Goal: Information Seeking & Learning: Learn about a topic

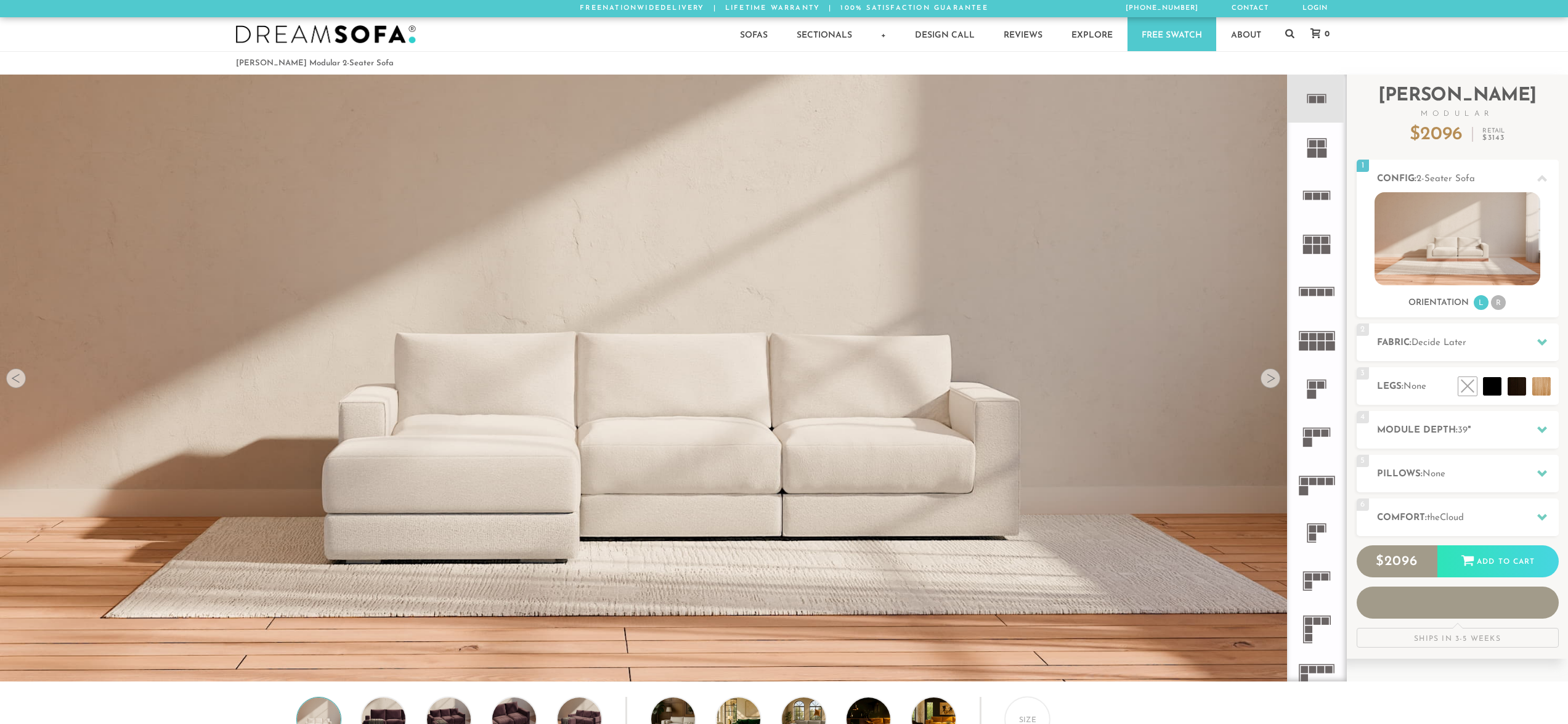
scroll to position [15718, 1559]
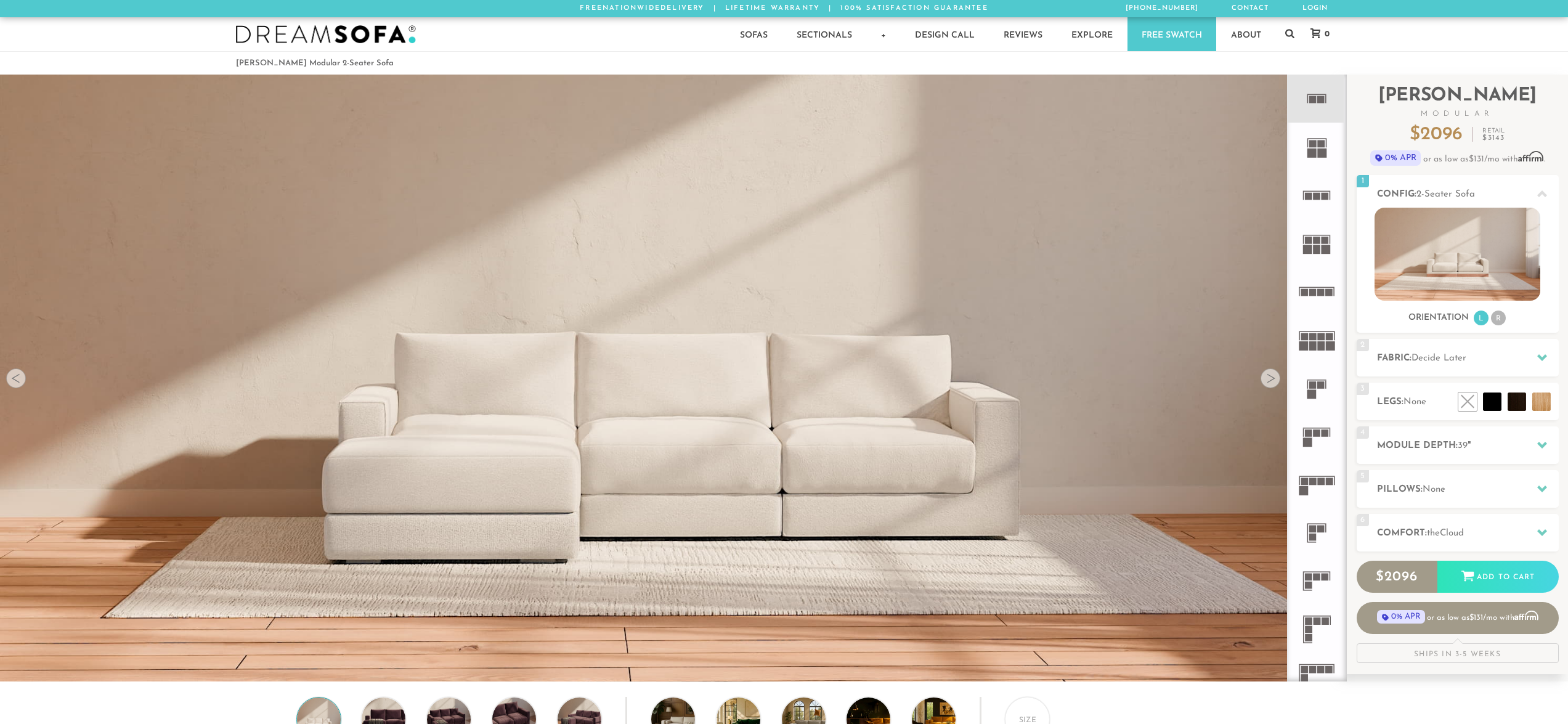
click at [1271, 386] on div at bounding box center [1271, 377] width 20 height 20
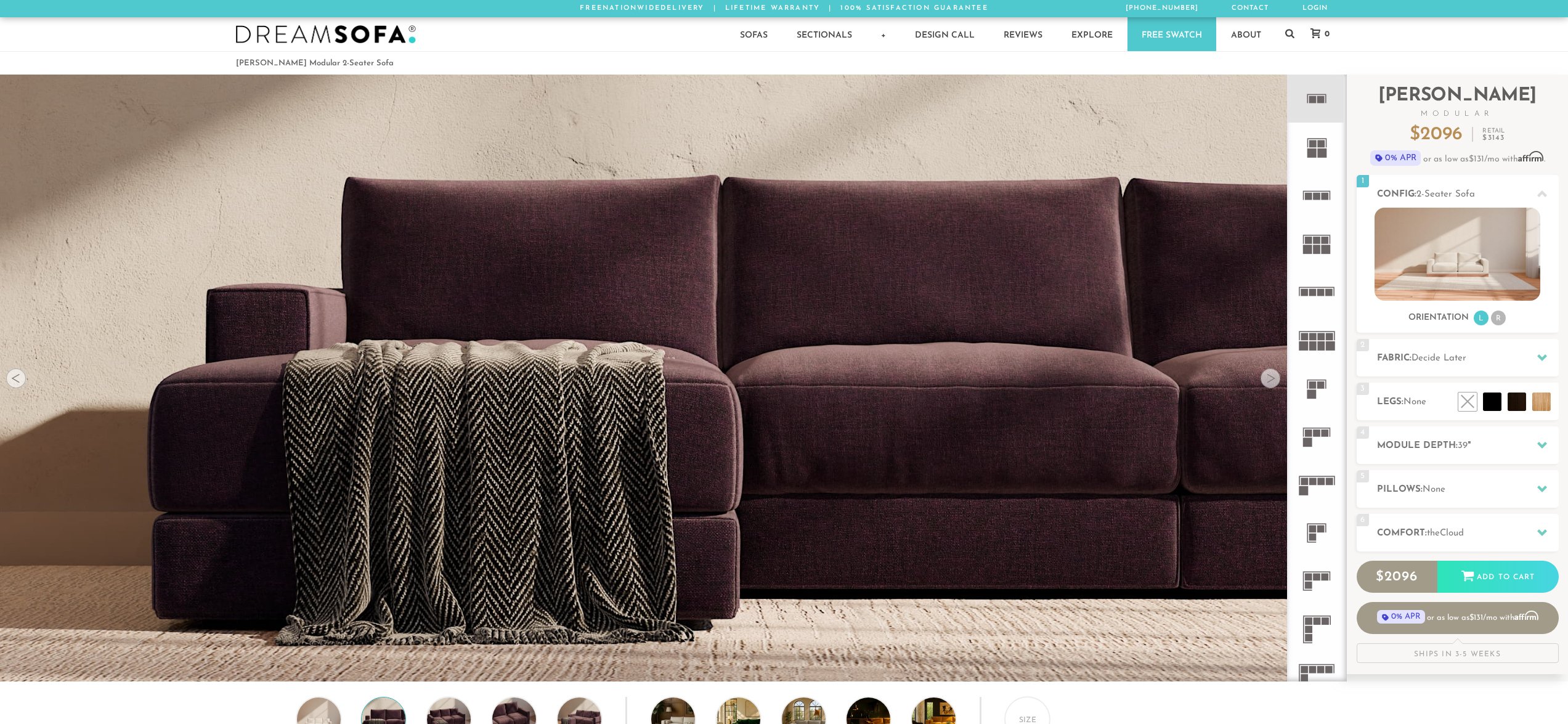
click at [1271, 386] on div at bounding box center [1271, 377] width 20 height 20
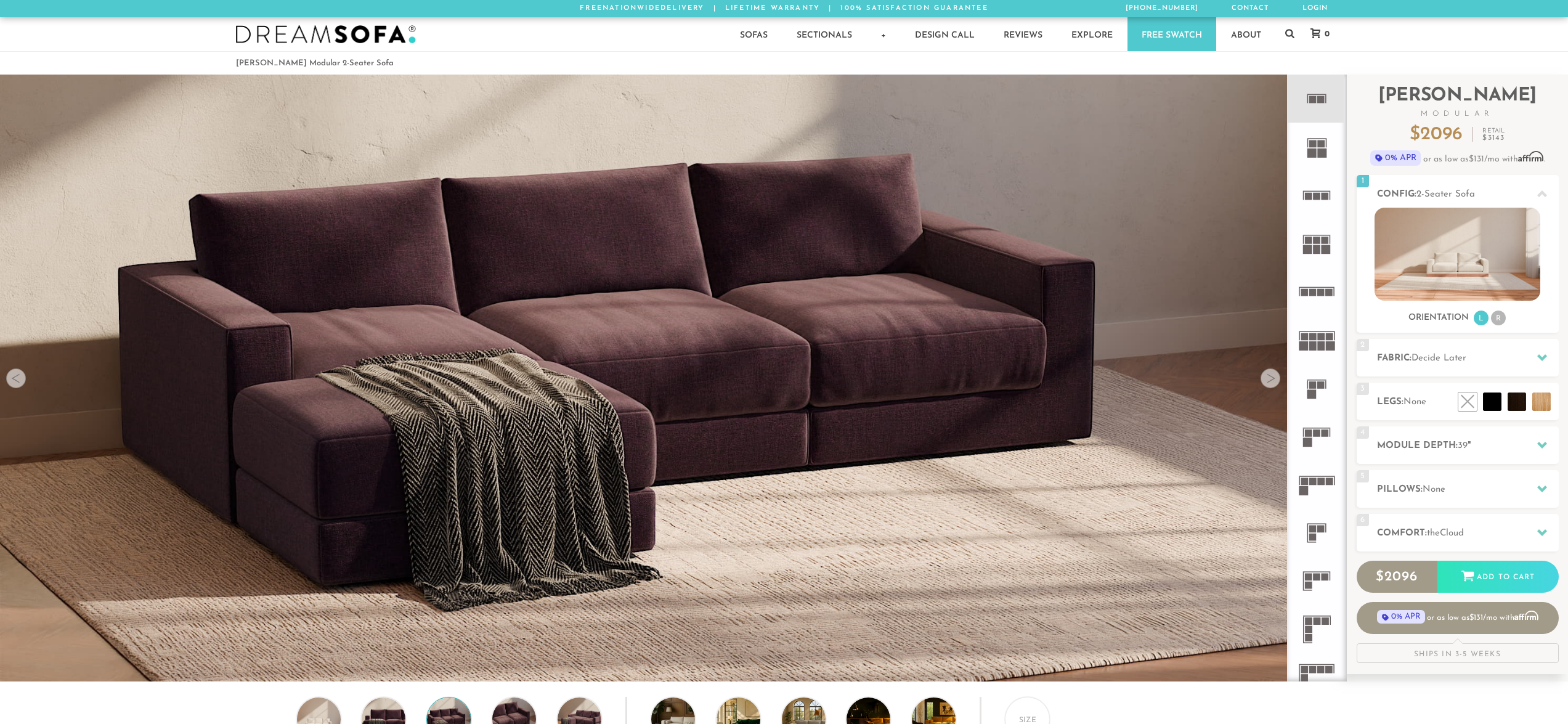
click at [1271, 386] on div at bounding box center [1271, 377] width 20 height 20
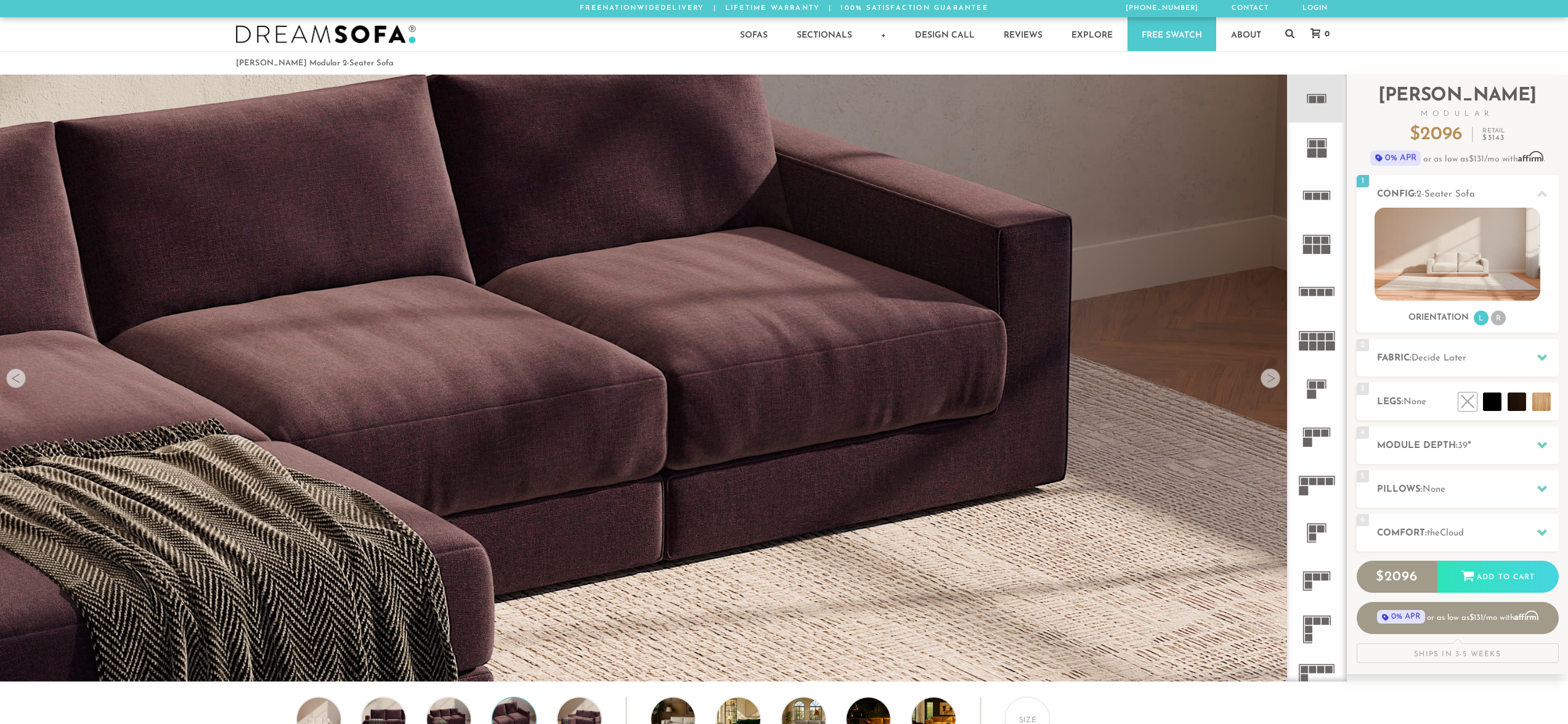
click at [1271, 386] on div at bounding box center [1271, 377] width 20 height 20
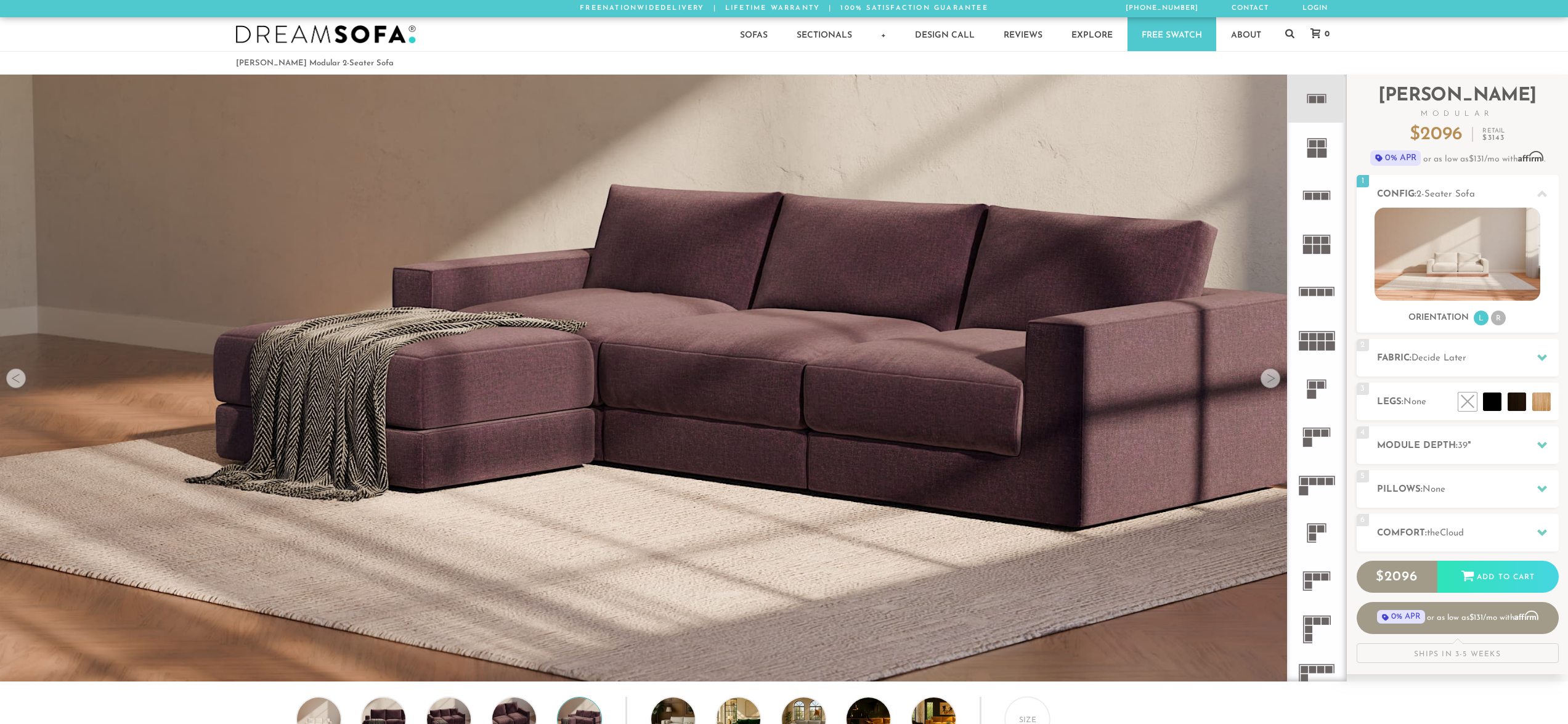
click at [1271, 386] on div at bounding box center [1271, 377] width 20 height 20
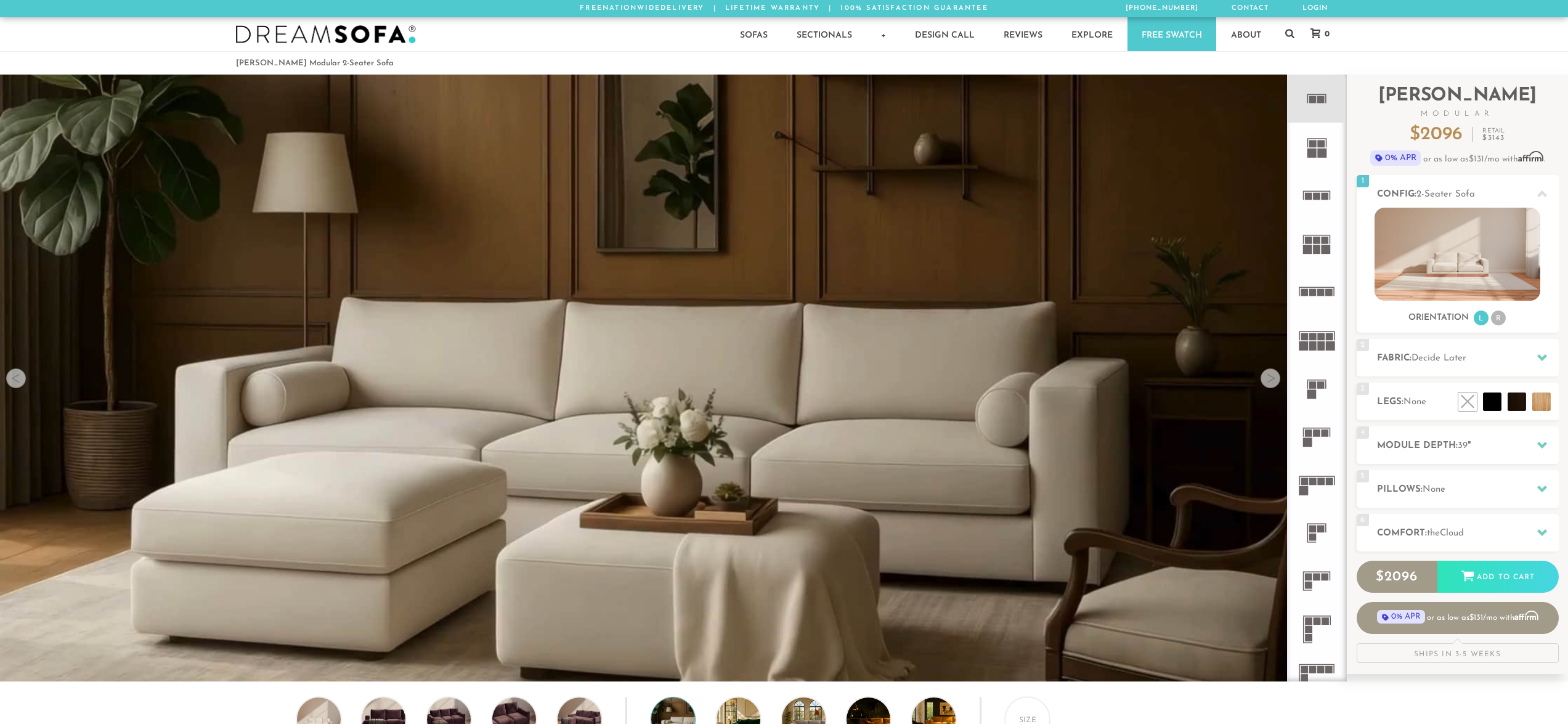
click at [1271, 386] on div at bounding box center [1271, 377] width 20 height 20
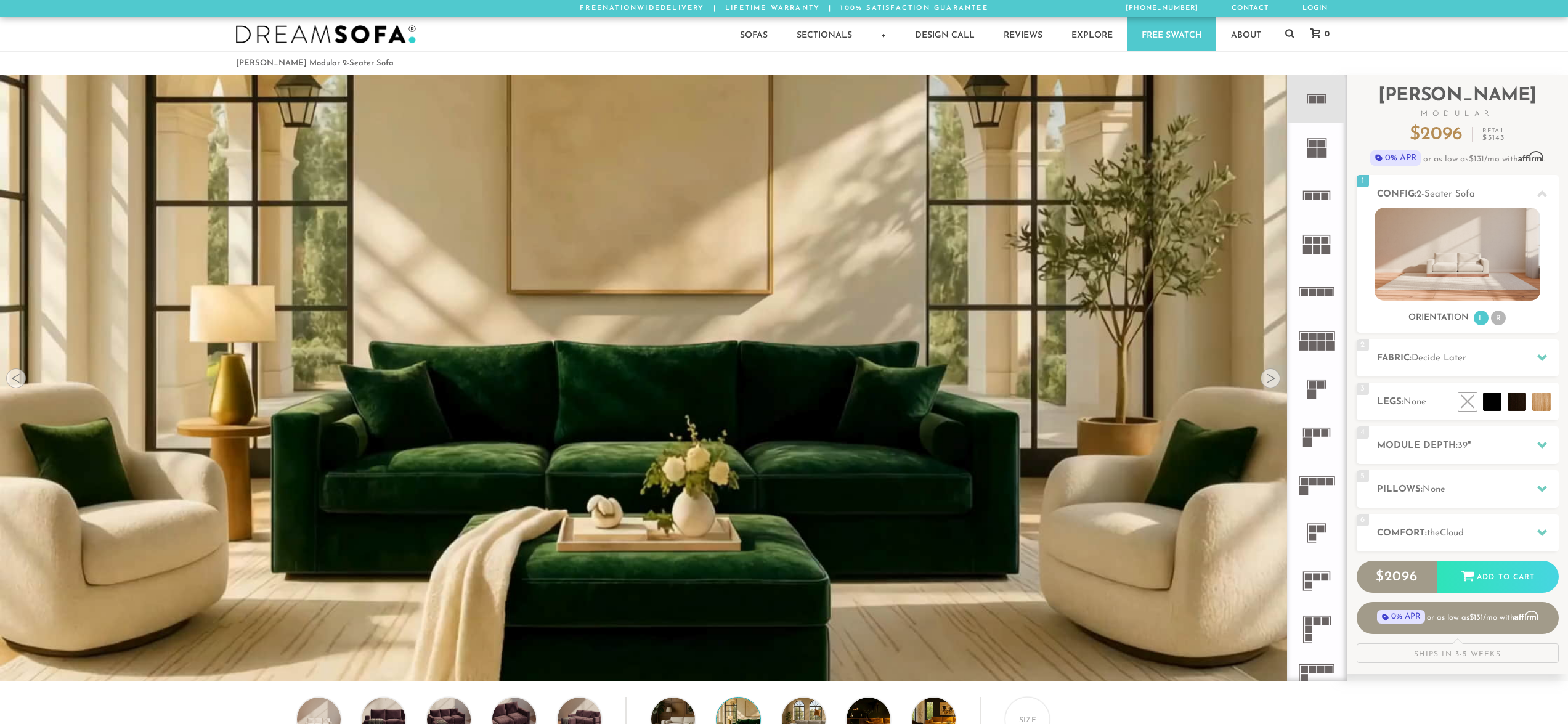
click at [1271, 386] on div at bounding box center [1271, 377] width 20 height 20
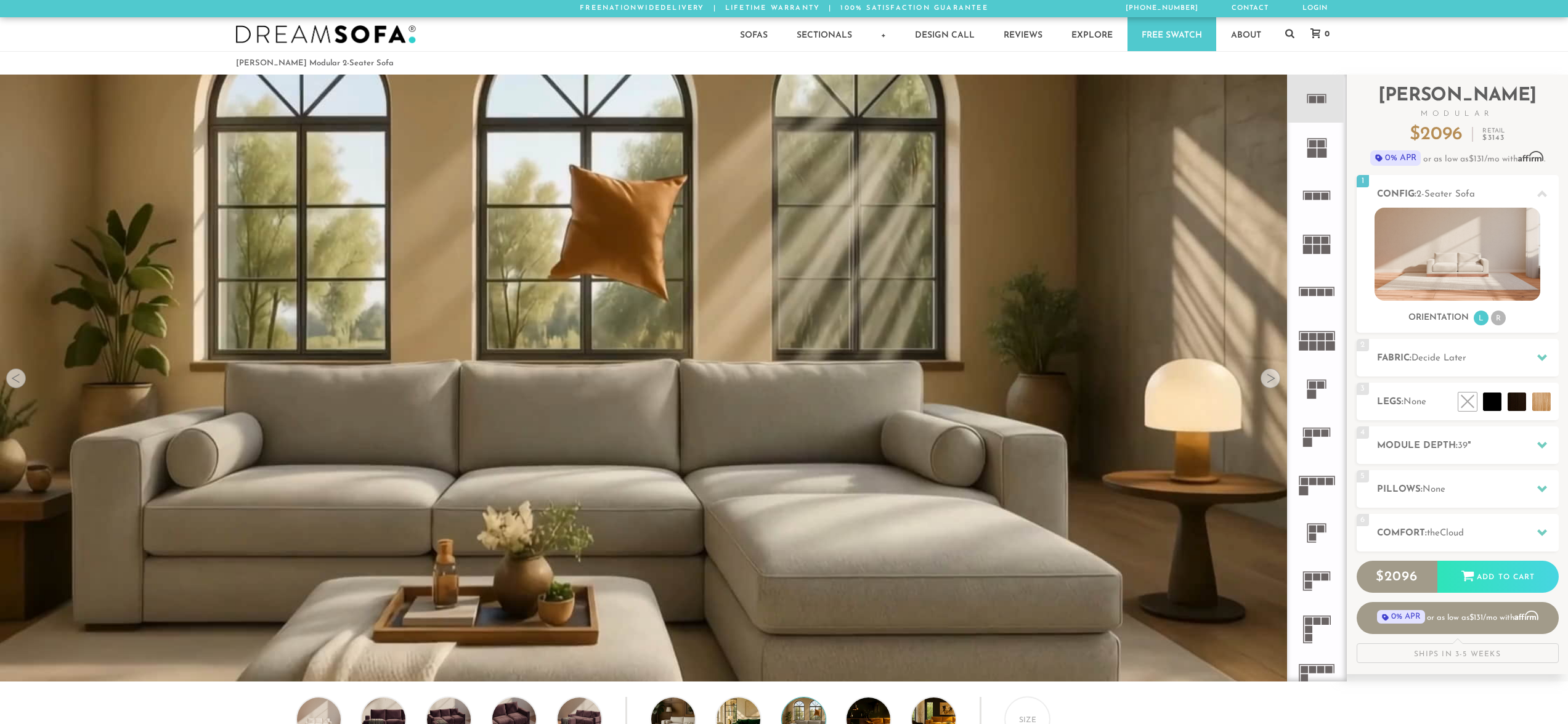
click at [1271, 386] on div at bounding box center [1271, 377] width 20 height 20
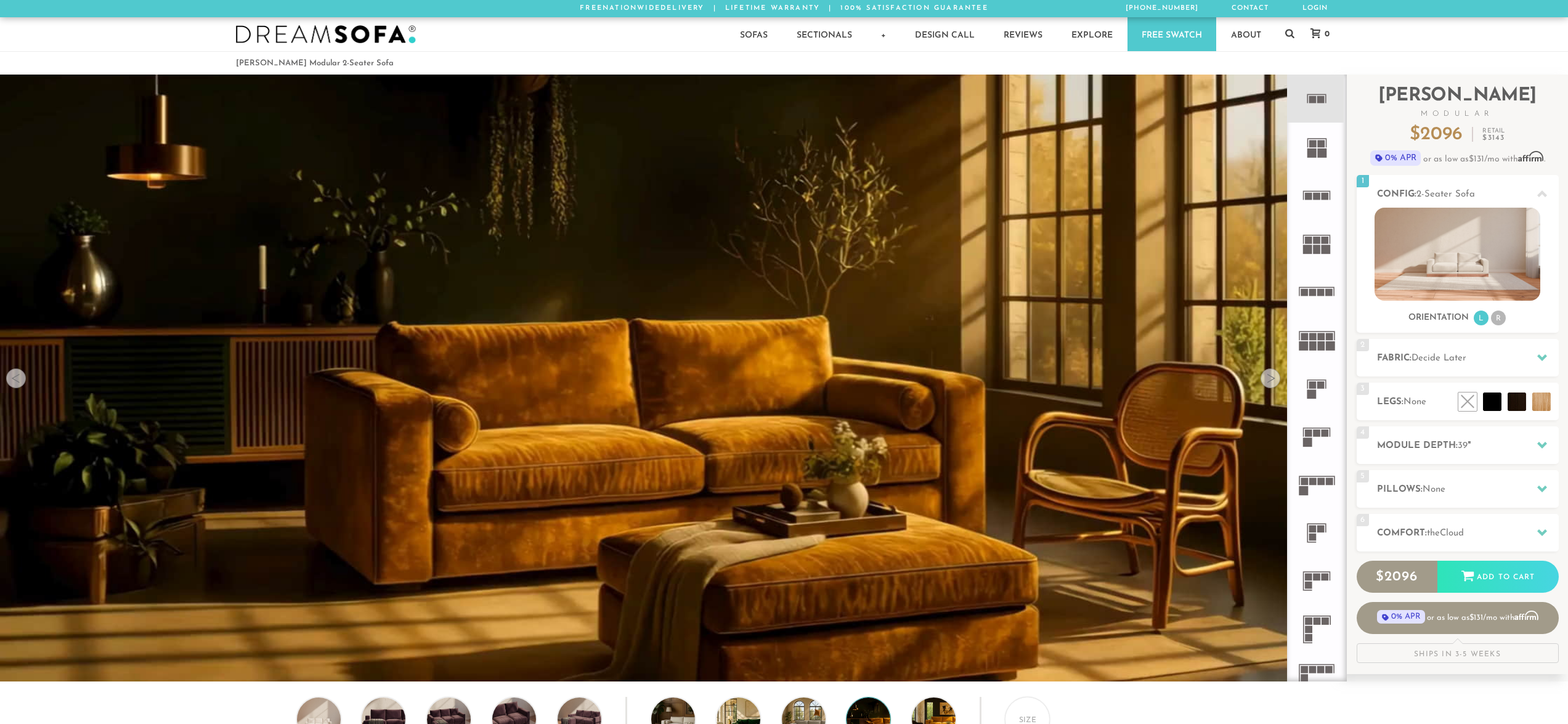
click at [1271, 386] on div at bounding box center [1271, 377] width 20 height 20
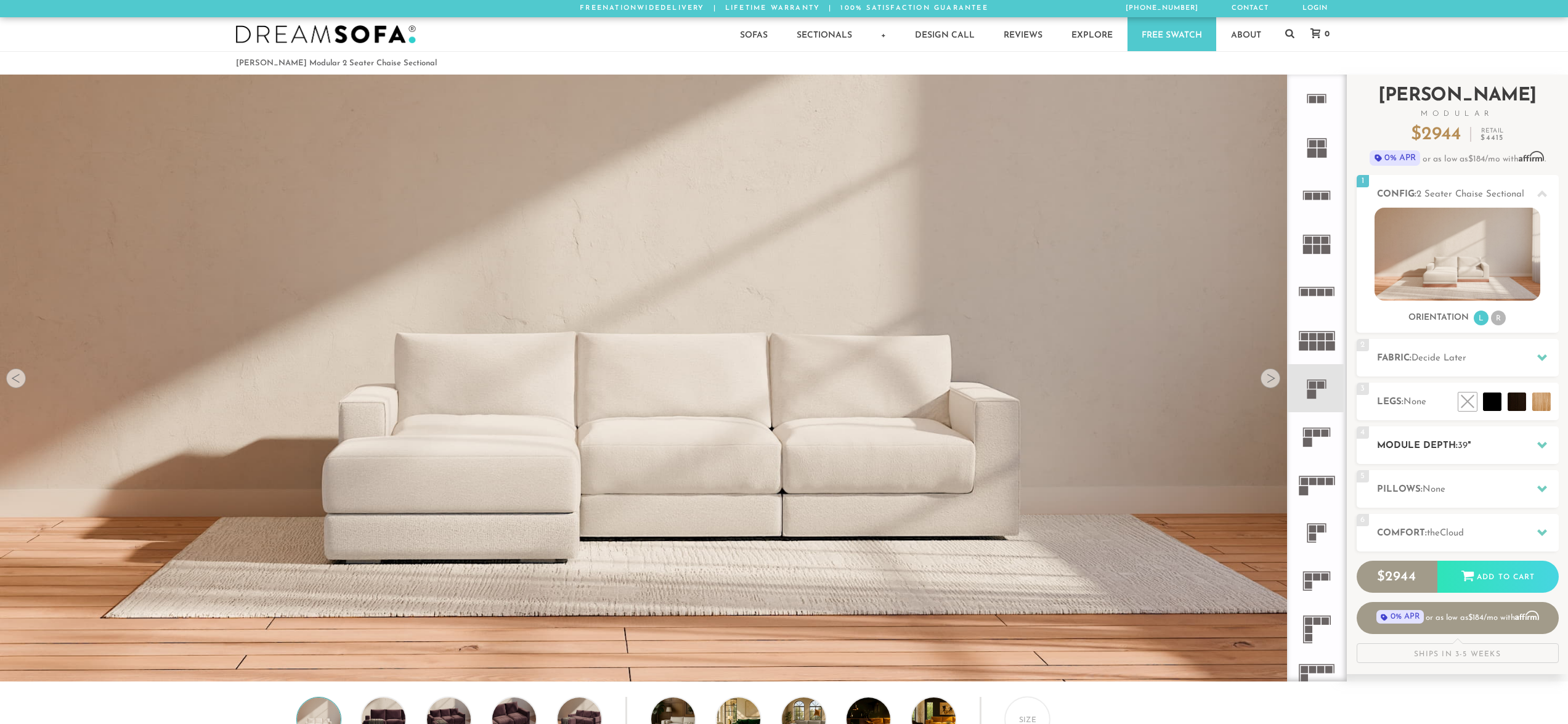
click at [1422, 448] on h2 "Module Depth: 39 "" at bounding box center [1468, 446] width 182 height 14
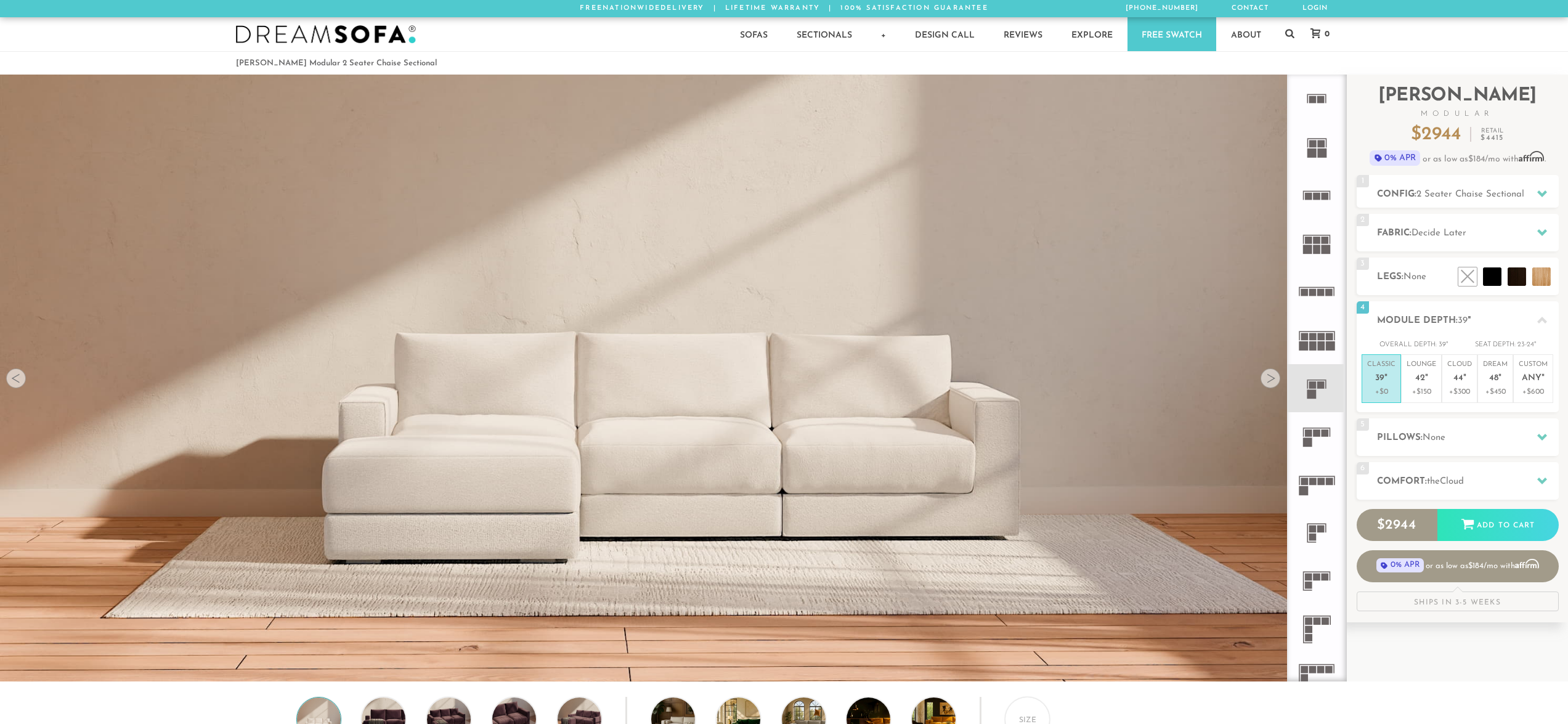
click at [949, 489] on img at bounding box center [673, 345] width 1346 height 757
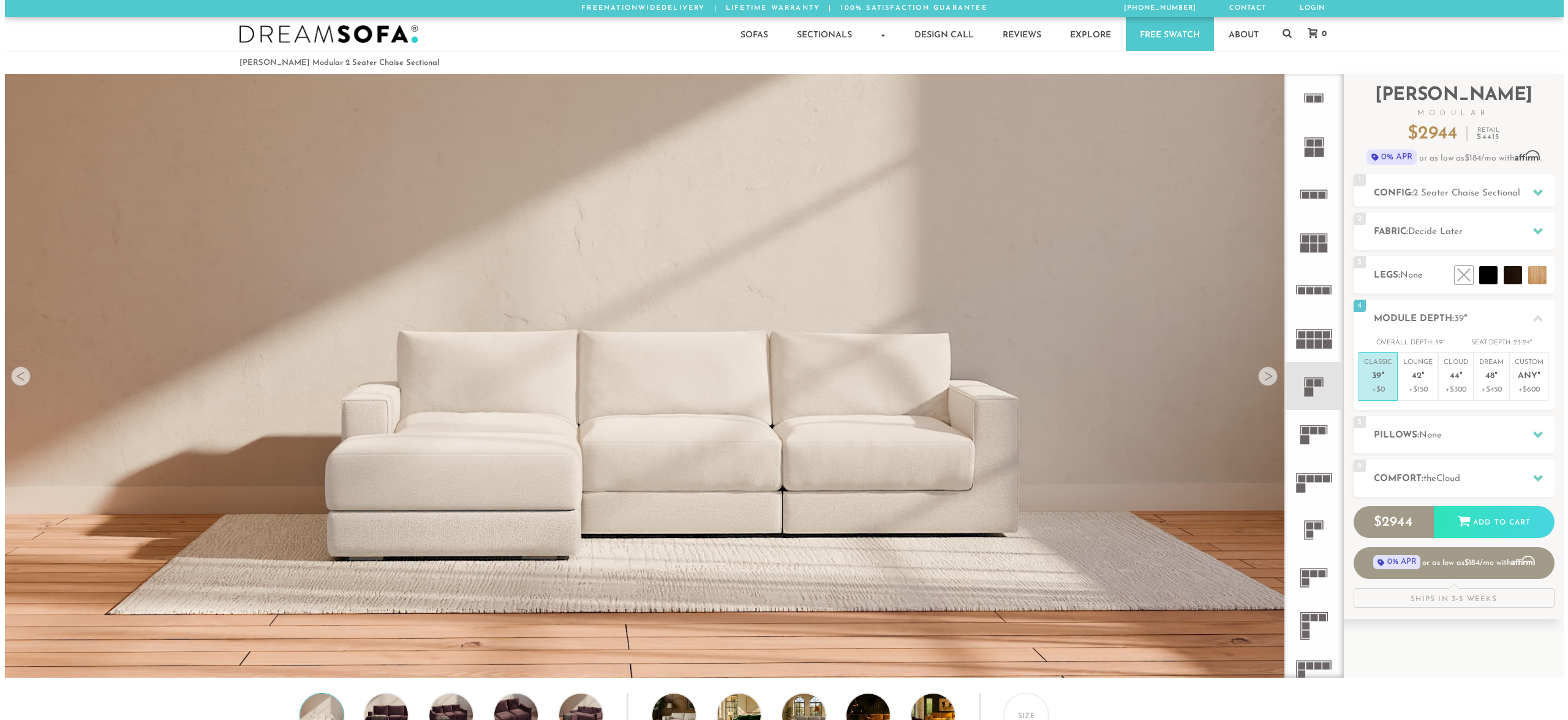
scroll to position [15815, 1559]
